Goal: Find specific page/section: Locate a particular part of the current website

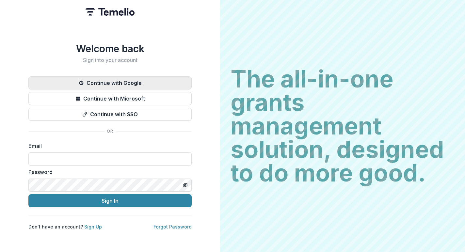
click at [163, 79] on button "Continue with Google" at bounding box center [109, 82] width 163 height 13
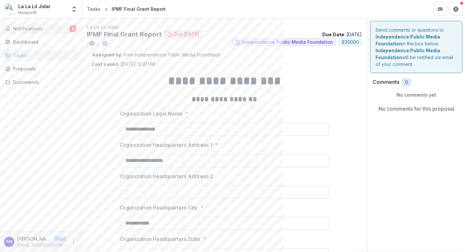
click at [48, 27] on span "Notifications" at bounding box center [41, 29] width 57 height 6
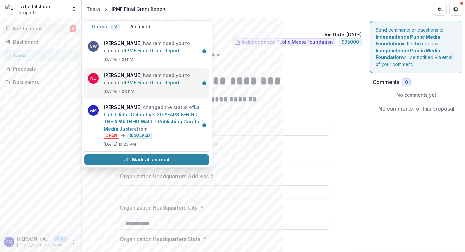
click at [134, 80] on link "IPMF Final Grant Report" at bounding box center [152, 83] width 55 height 6
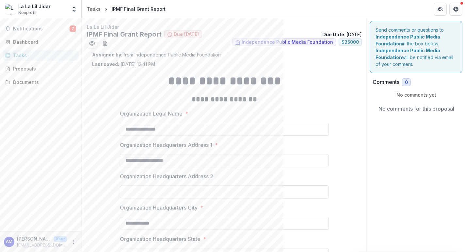
click at [143, 52] on p "Assigned by : from Independence Public Media Foundation" at bounding box center [224, 54] width 265 height 7
